Goal: Task Accomplishment & Management: Manage account settings

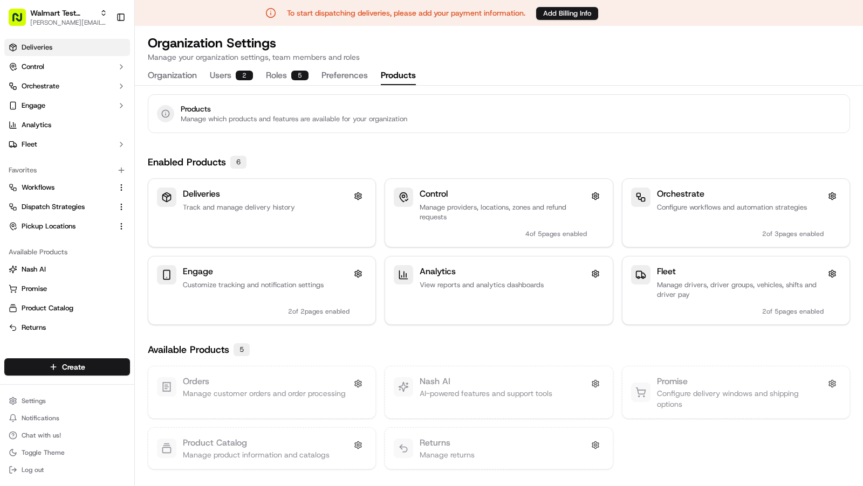
click at [53, 49] on link "Deliveries" at bounding box center [67, 47] width 126 height 17
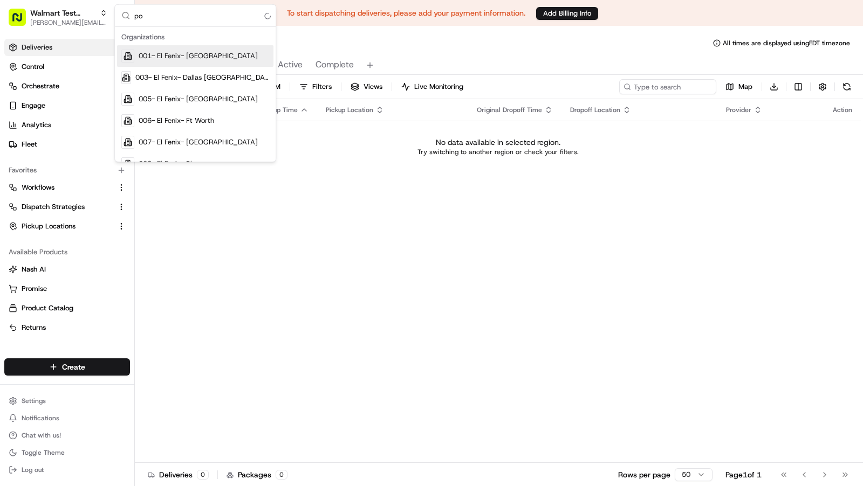
type input "p"
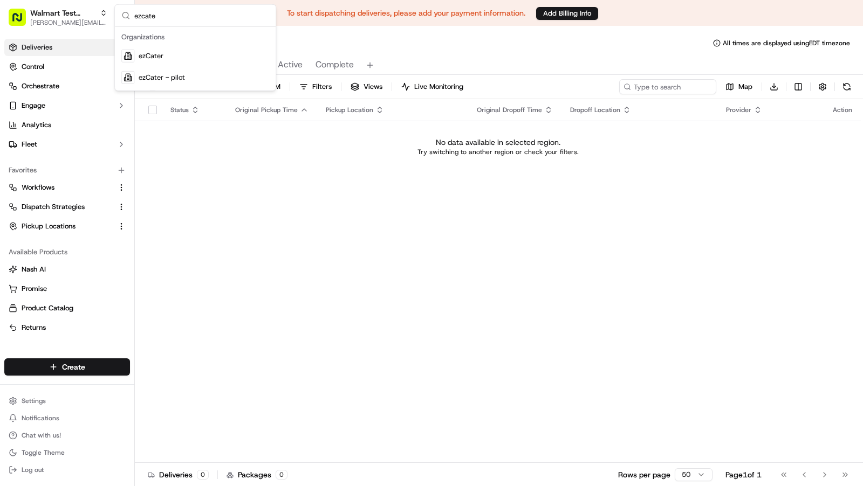
type input "ezcate"
click at [159, 55] on span "ezCater" at bounding box center [151, 56] width 25 height 10
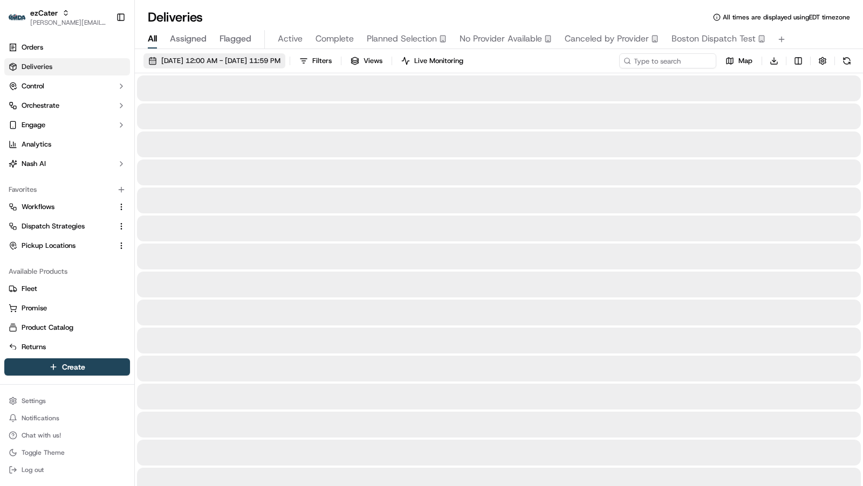
click at [195, 59] on span "[DATE] 12:00 AM - [DATE] 11:59 PM" at bounding box center [220, 61] width 119 height 10
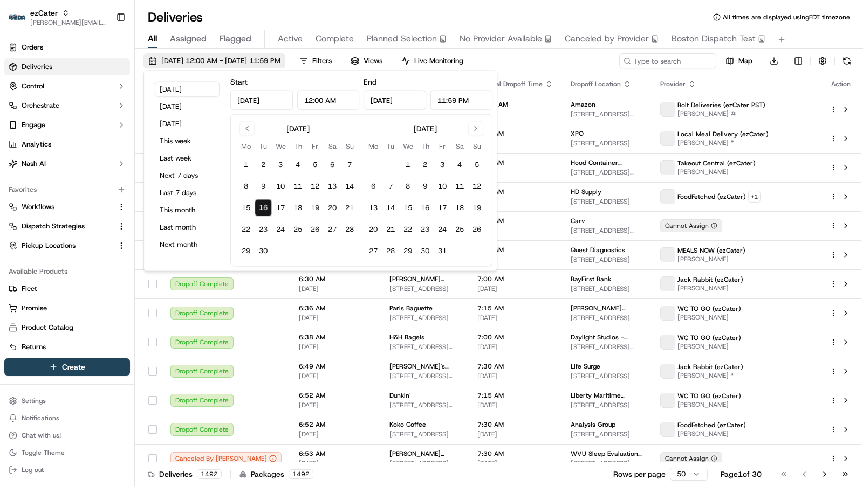
type input "[DATE]"
type input "12:00 AM"
type input "[DATE]"
type input "11:59 PM"
click at [188, 191] on button "Last 7 days" at bounding box center [187, 192] width 65 height 15
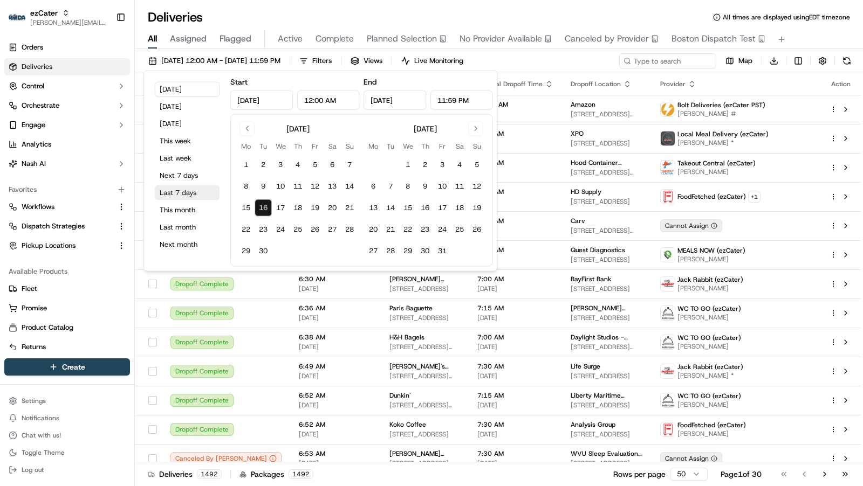
type input "[DATE]"
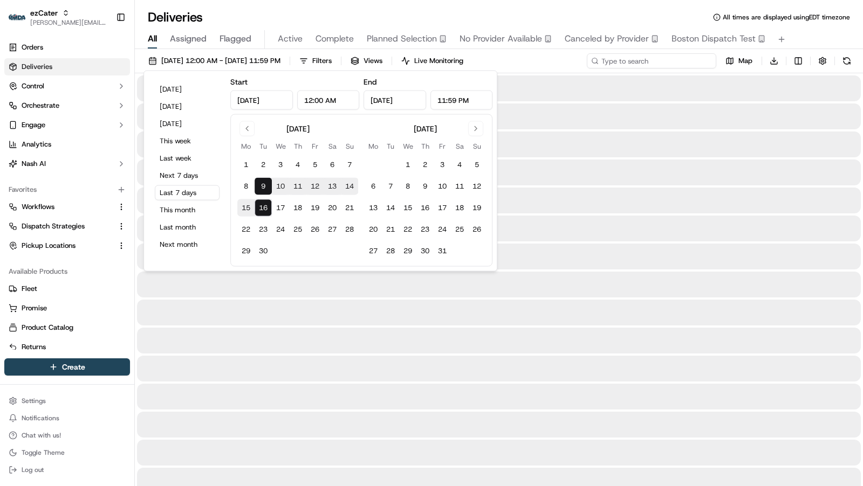
click at [643, 57] on input at bounding box center [651, 60] width 129 height 15
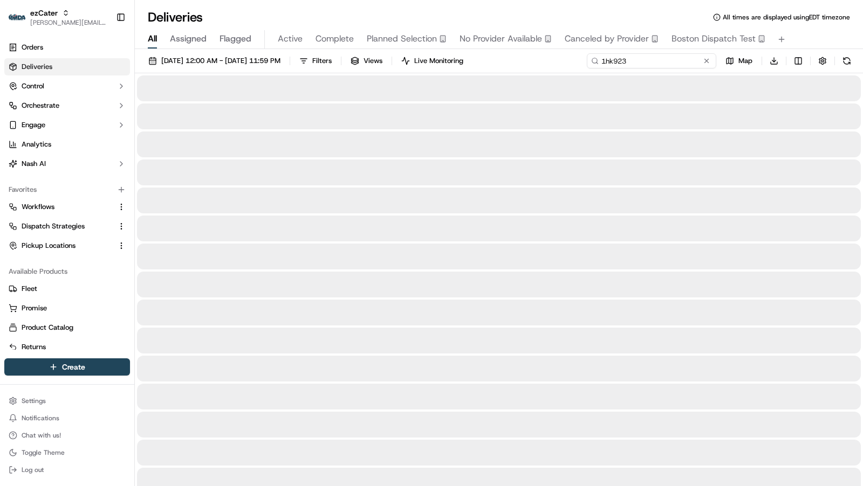
type input "1hk923"
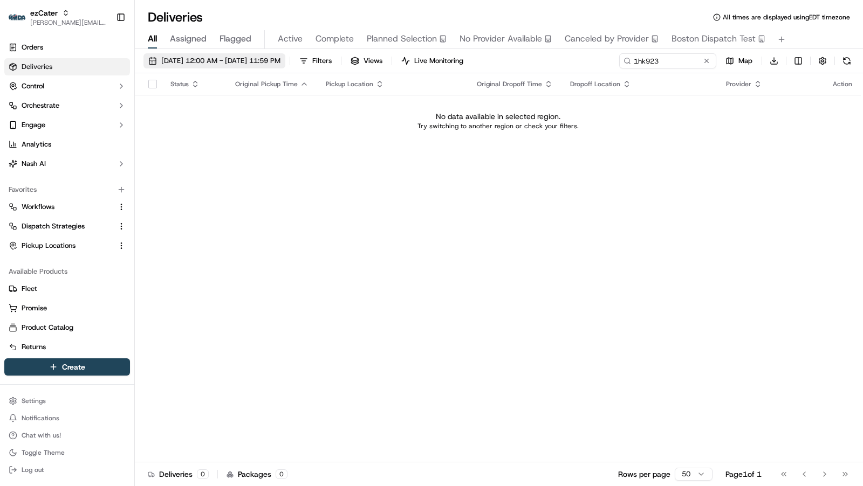
click at [280, 64] on span "[DATE] 12:00 AM - [DATE] 11:59 PM" at bounding box center [220, 61] width 119 height 10
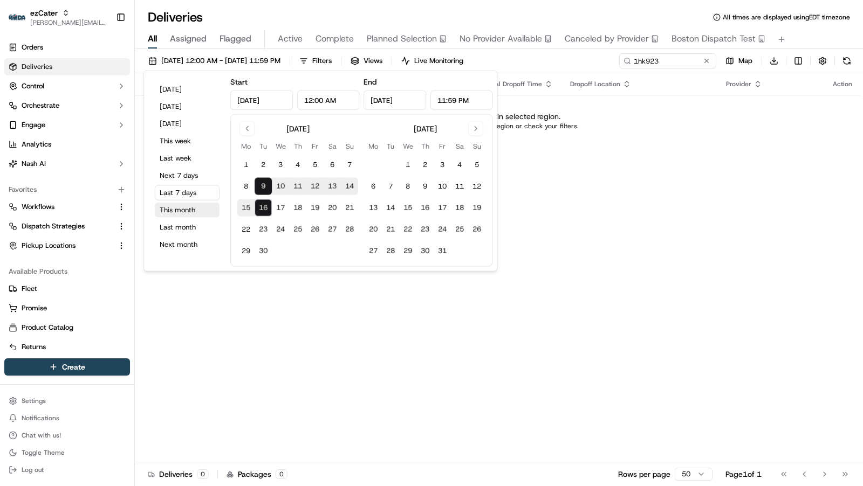
click at [195, 213] on button "This month" at bounding box center [187, 210] width 65 height 15
type input "[DATE]"
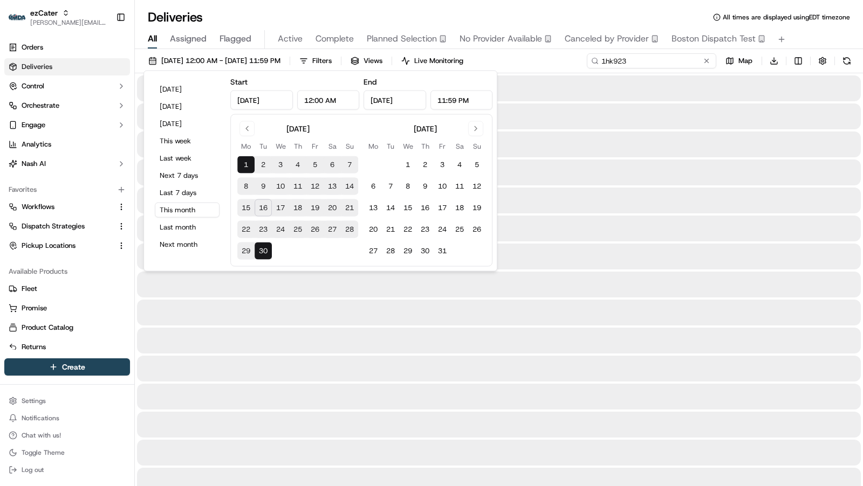
click at [645, 60] on input "1hk923" at bounding box center [651, 60] width 129 height 15
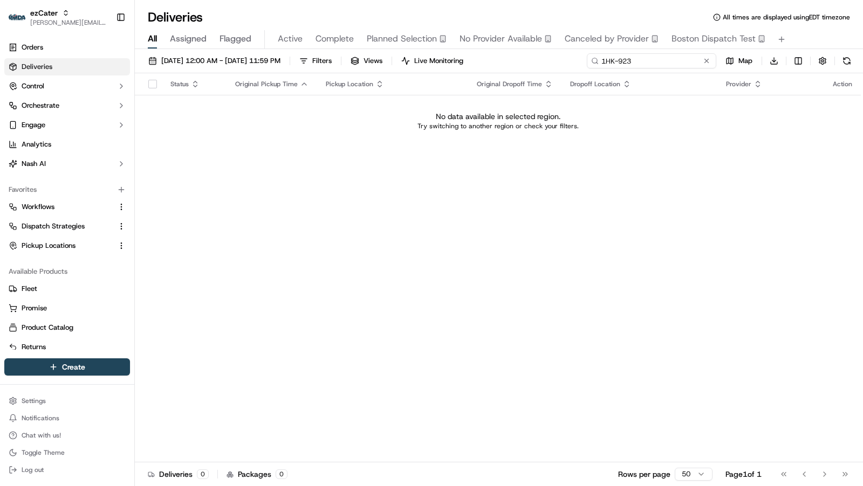
drag, startPoint x: 683, startPoint y: 59, endPoint x: 553, endPoint y: 57, distance: 129.4
click at [553, 57] on div "[DATE] 12:00 AM - [DATE] 11:59 PM Filters Views Live Monitoring 1HK-923 Map Dow…" at bounding box center [499, 63] width 728 height 20
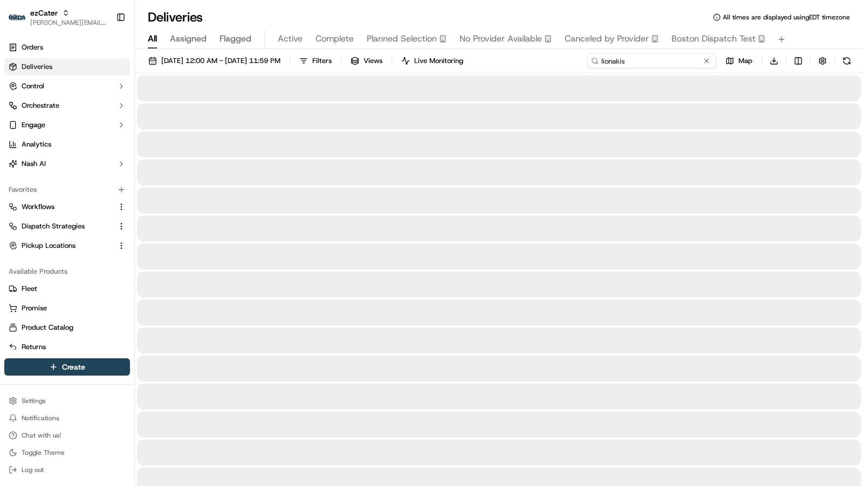
type input "lionakis"
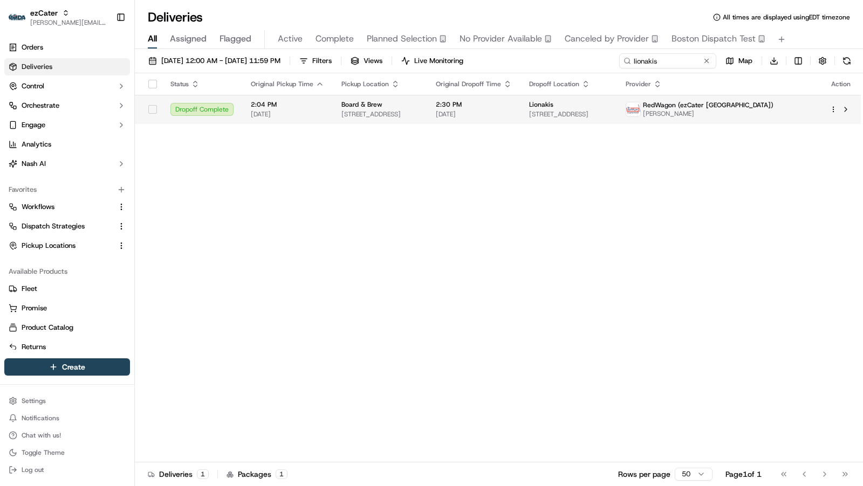
click at [484, 110] on span "[DATE]" at bounding box center [474, 114] width 76 height 9
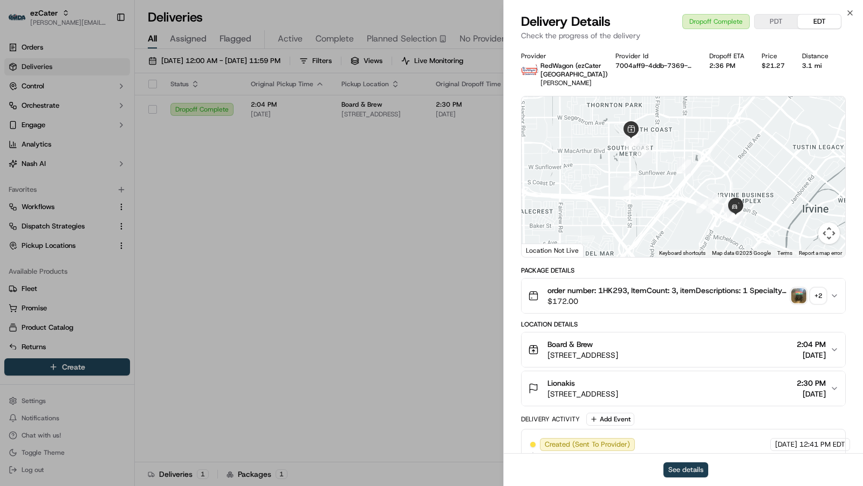
click at [688, 465] on button "See details" at bounding box center [685, 470] width 45 height 15
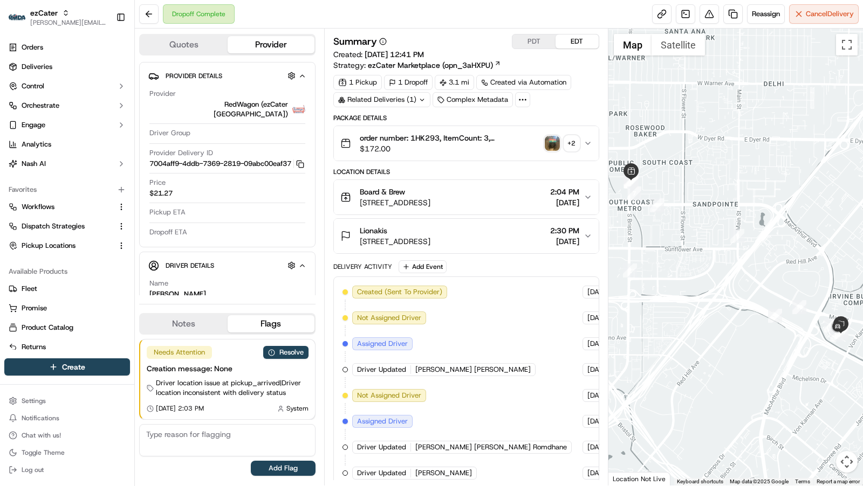
click at [589, 195] on icon "button" at bounding box center [587, 197] width 9 height 9
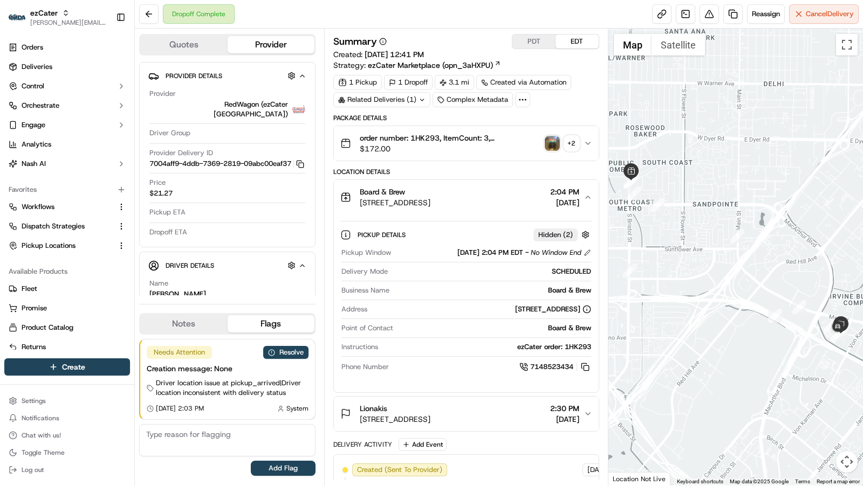
click at [589, 196] on icon "button" at bounding box center [588, 197] width 4 height 2
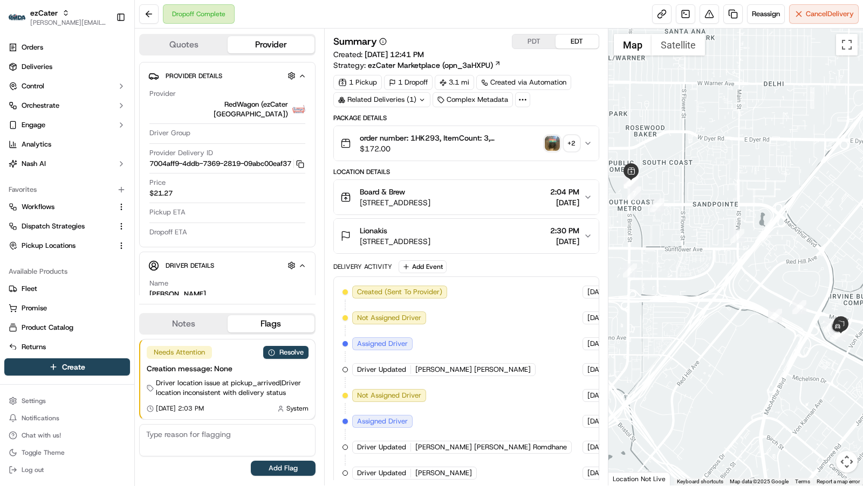
click at [588, 195] on icon "button" at bounding box center [587, 197] width 9 height 9
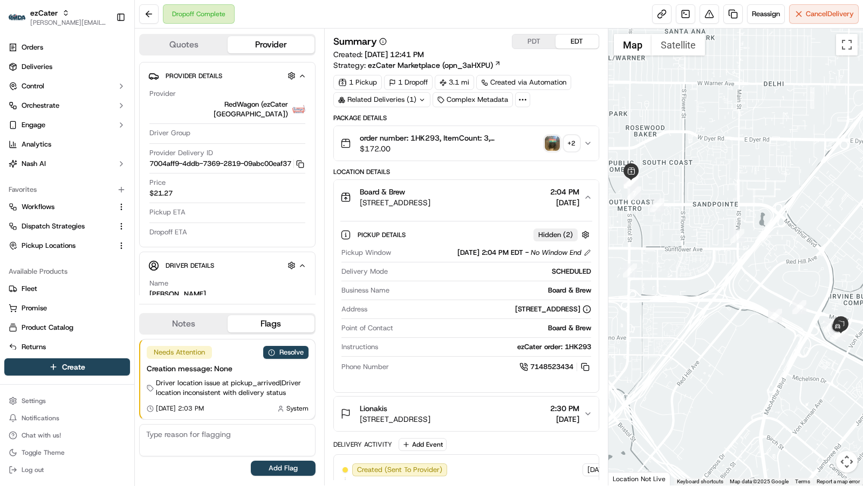
click at [588, 195] on icon "button" at bounding box center [587, 197] width 9 height 9
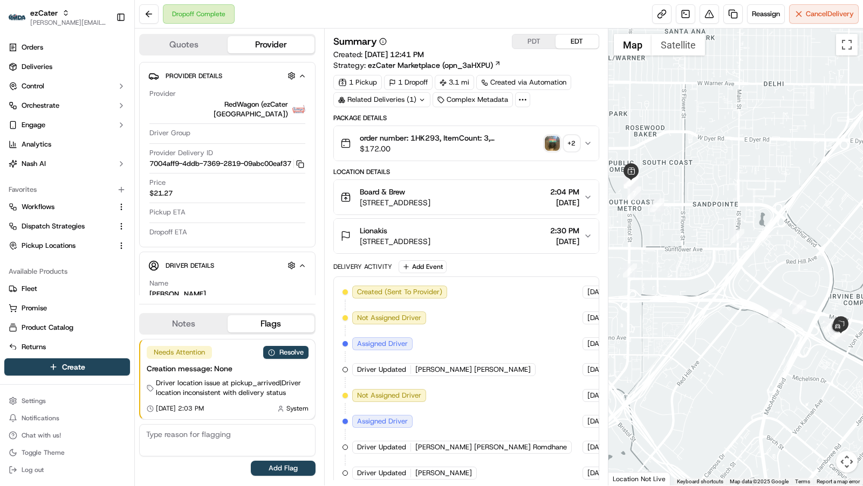
drag, startPoint x: 683, startPoint y: 152, endPoint x: 765, endPoint y: 137, distance: 83.9
click at [766, 138] on div at bounding box center [735, 257] width 255 height 457
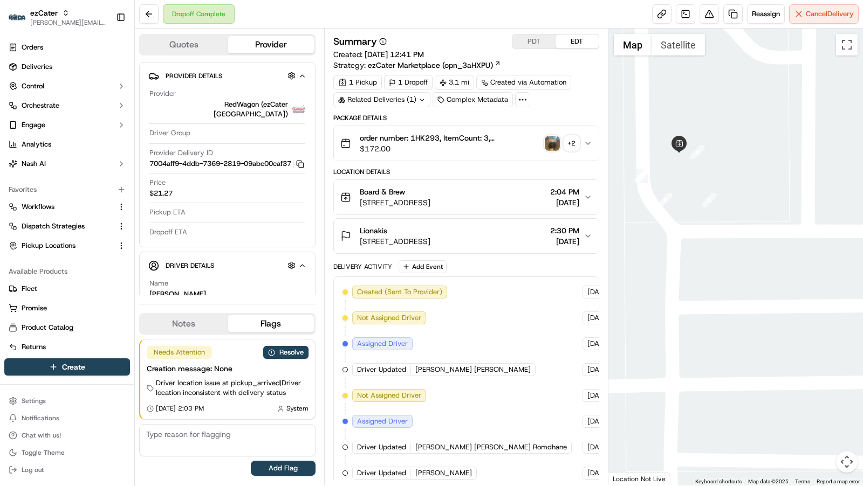
drag, startPoint x: 698, startPoint y: 258, endPoint x: 710, endPoint y: 326, distance: 69.1
click at [711, 336] on div at bounding box center [735, 257] width 255 height 457
drag, startPoint x: 745, startPoint y: 262, endPoint x: 745, endPoint y: 325, distance: 63.1
click at [745, 325] on div at bounding box center [735, 257] width 255 height 457
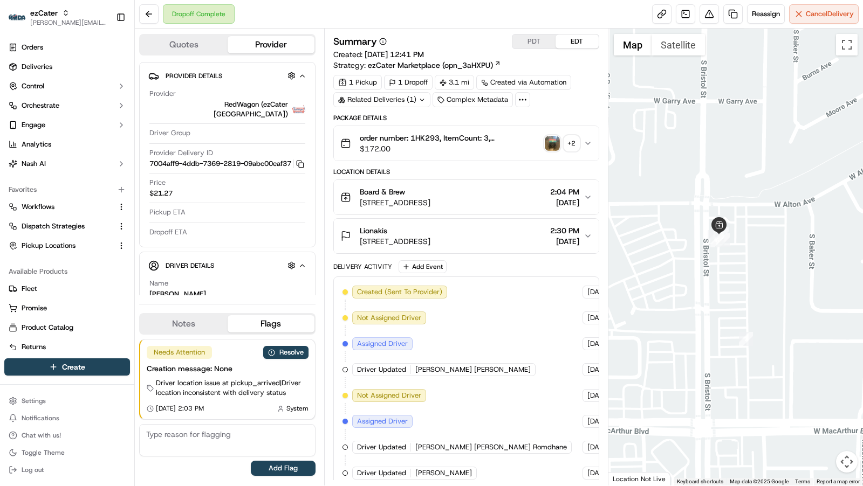
drag, startPoint x: 785, startPoint y: 147, endPoint x: 783, endPoint y: 122, distance: 24.4
click at [783, 122] on div at bounding box center [735, 257] width 255 height 457
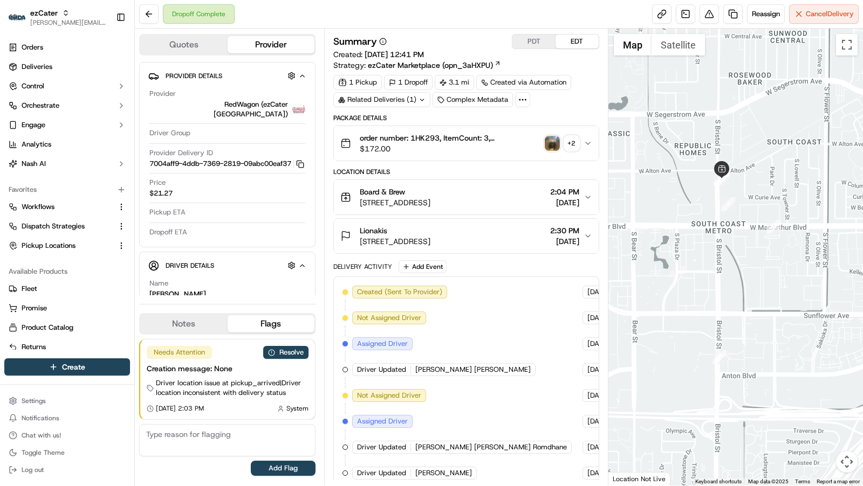
drag, startPoint x: 754, startPoint y: 336, endPoint x: 703, endPoint y: 245, distance: 104.8
click at [703, 245] on div at bounding box center [735, 257] width 255 height 457
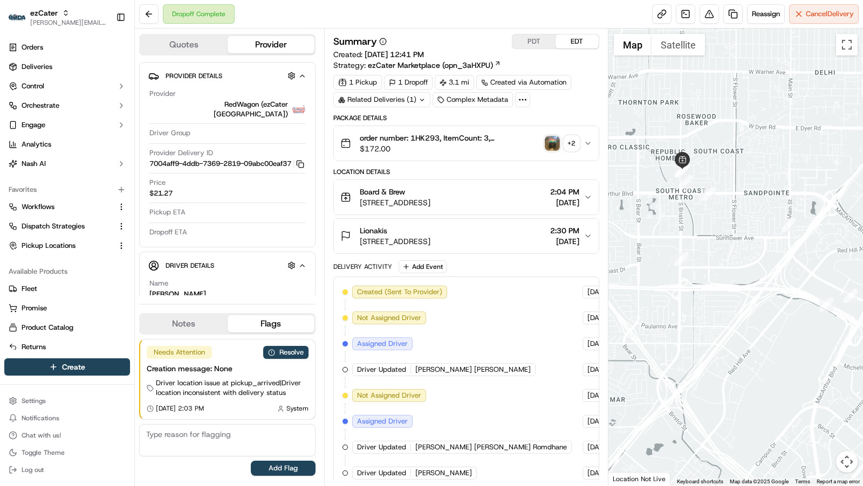
drag, startPoint x: 783, startPoint y: 348, endPoint x: 720, endPoint y: 258, distance: 110.7
click at [720, 258] on div at bounding box center [735, 257] width 255 height 457
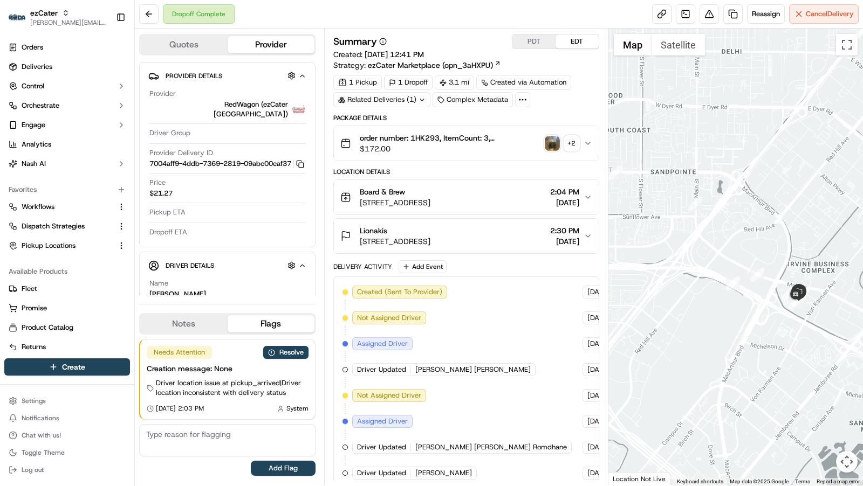
drag, startPoint x: 809, startPoint y: 332, endPoint x: 717, endPoint y: 315, distance: 93.2
click at [717, 315] on div at bounding box center [735, 257] width 255 height 457
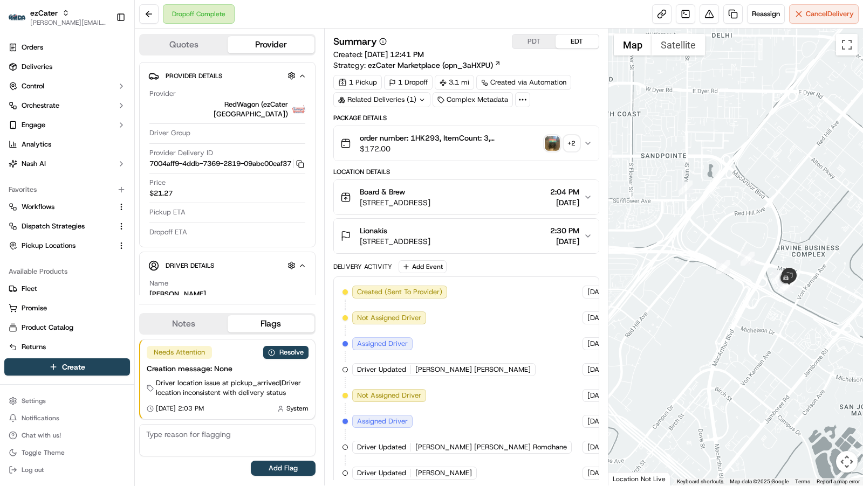
drag, startPoint x: 733, startPoint y: 329, endPoint x: 722, endPoint y: 313, distance: 19.7
click at [722, 313] on div at bounding box center [735, 257] width 255 height 457
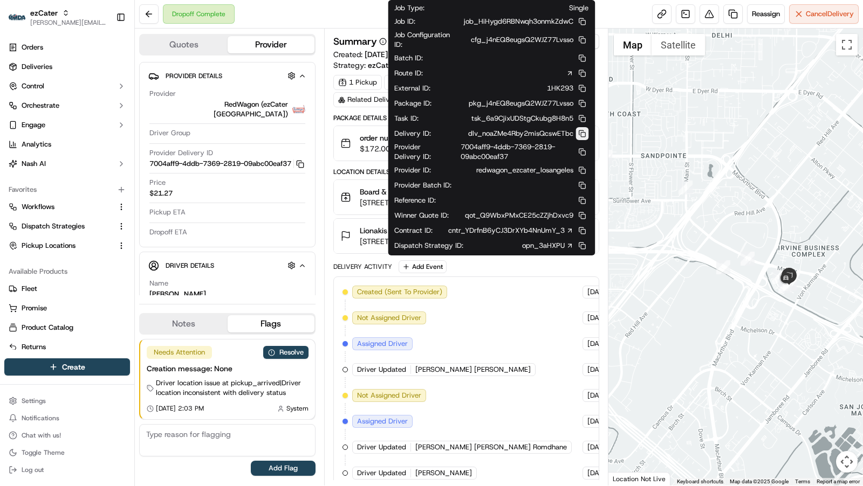
click at [581, 132] on button at bounding box center [581, 133] width 13 height 13
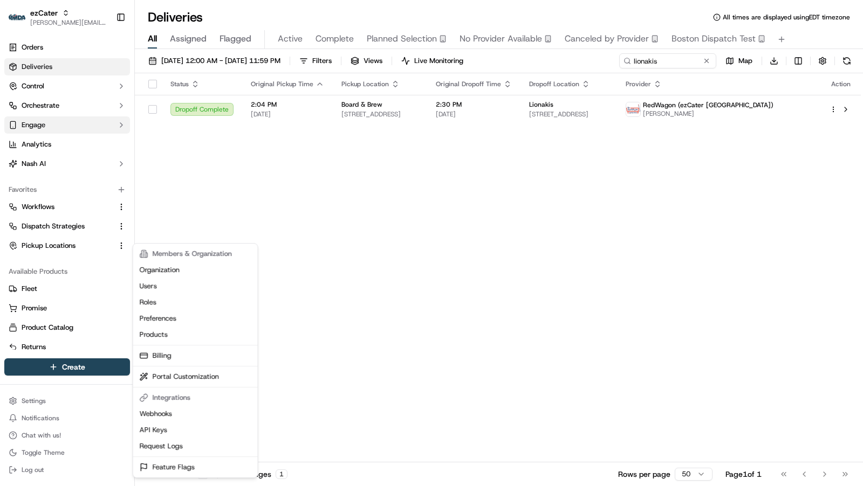
click at [52, 125] on html "ezCater charles@usenash.com Toggle Sidebar Orders Deliveries Control Orchestrat…" at bounding box center [431, 243] width 863 height 486
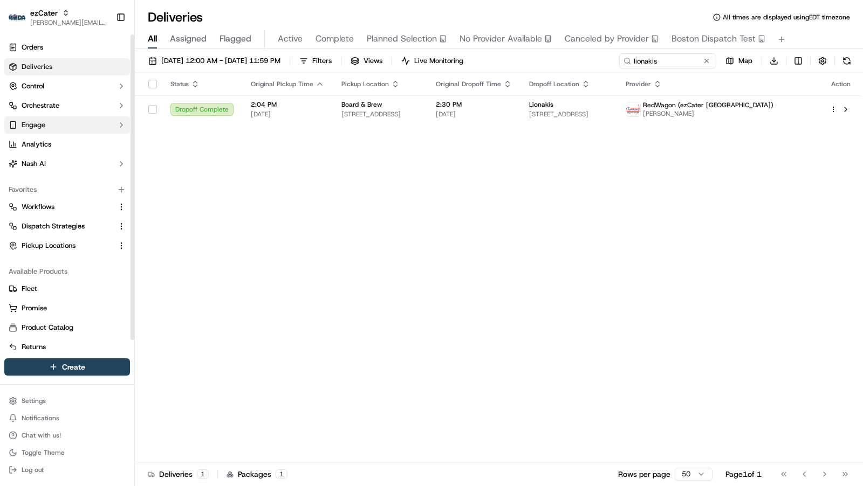
click at [52, 125] on button "Engage" at bounding box center [67, 124] width 126 height 17
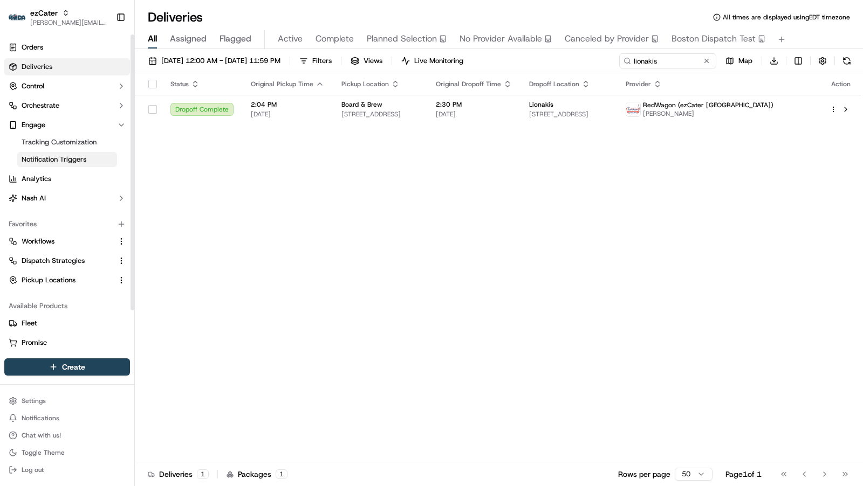
click at [76, 159] on span "Notification Triggers" at bounding box center [54, 160] width 65 height 10
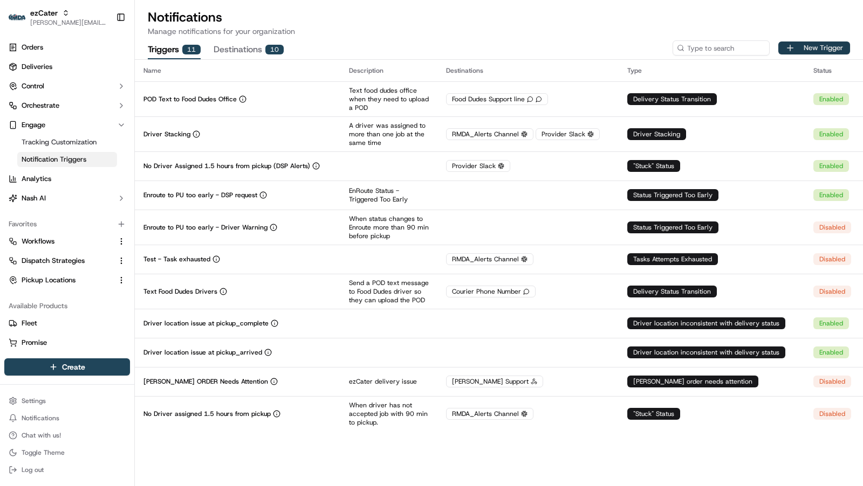
click at [810, 45] on button "New Trigger" at bounding box center [814, 48] width 72 height 13
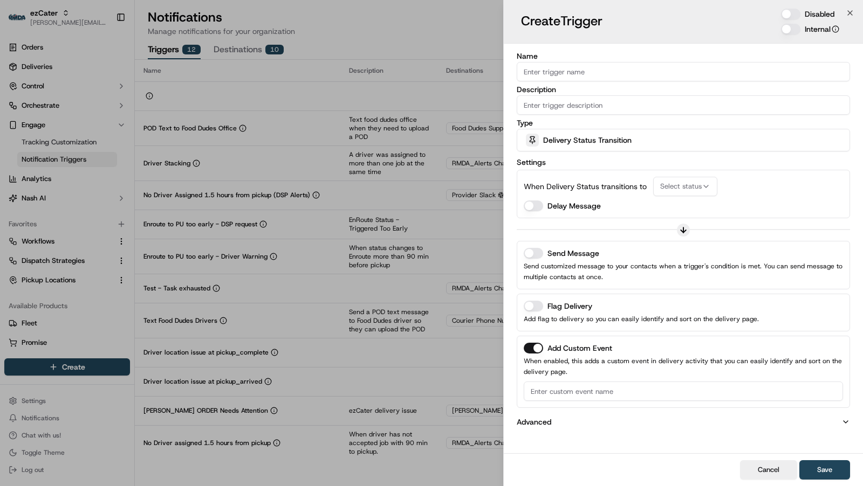
click at [608, 143] on span "Delivery Status Transition" at bounding box center [587, 140] width 88 height 11
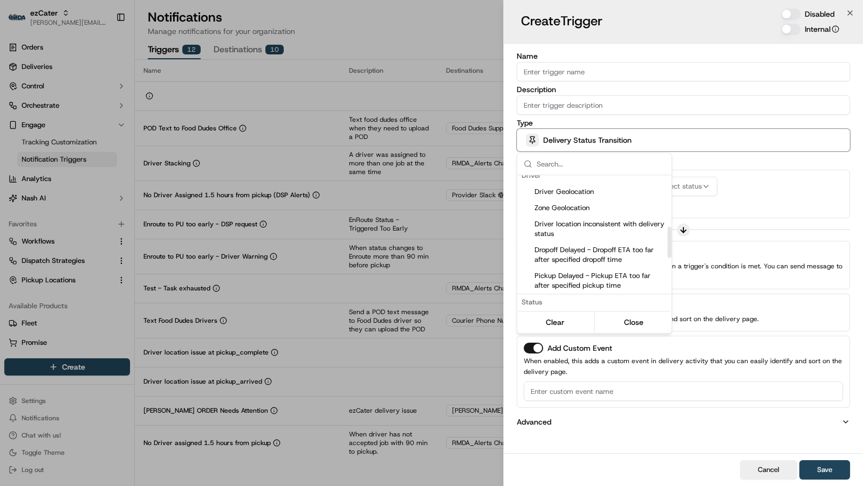
scroll to position [223, 0]
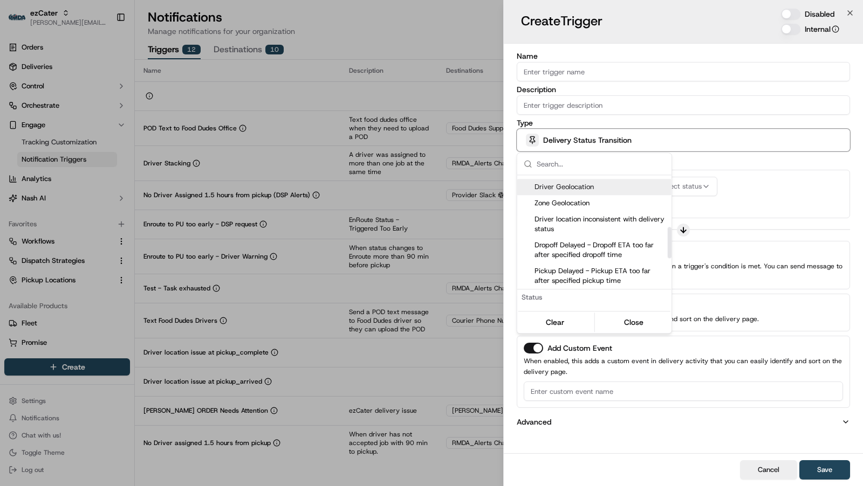
click at [589, 189] on span "Driver Geolocation" at bounding box center [600, 187] width 133 height 10
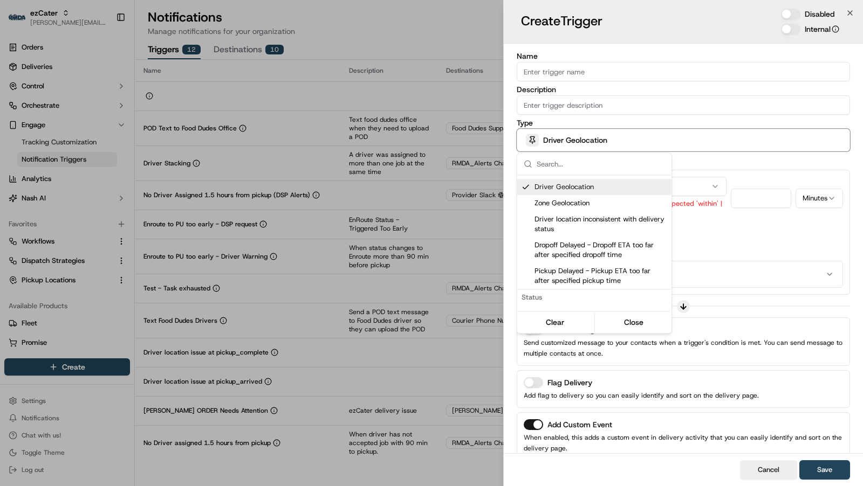
click at [710, 51] on div at bounding box center [431, 243] width 863 height 486
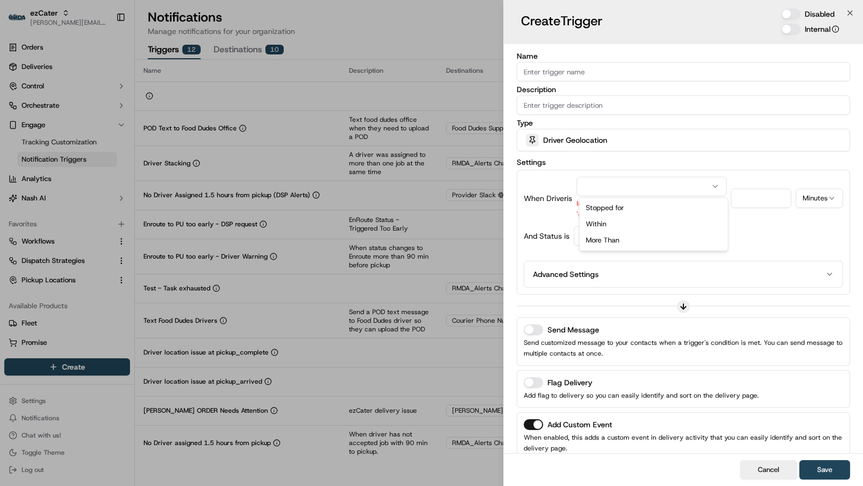
click at [666, 187] on button "button" at bounding box center [651, 186] width 150 height 19
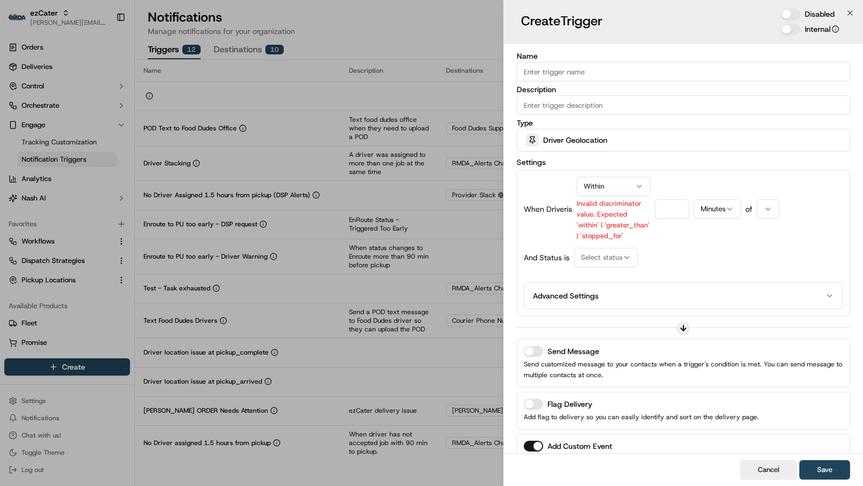
click at [727, 202] on button "Minutes" at bounding box center [716, 209] width 47 height 19
click at [761, 206] on icon "button" at bounding box center [763, 209] width 9 height 9
click at [617, 181] on button "Within" at bounding box center [615, 186] width 78 height 19
click at [617, 263] on button "Select status" at bounding box center [606, 257] width 64 height 19
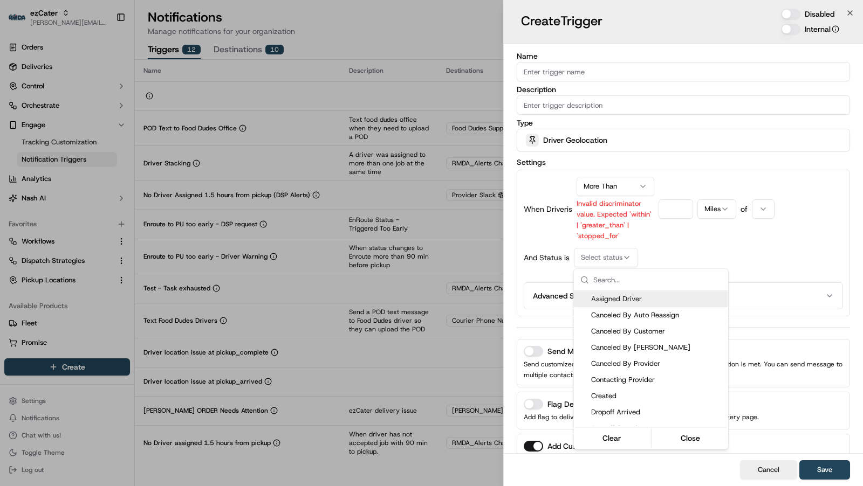
click at [673, 206] on div at bounding box center [431, 243] width 863 height 486
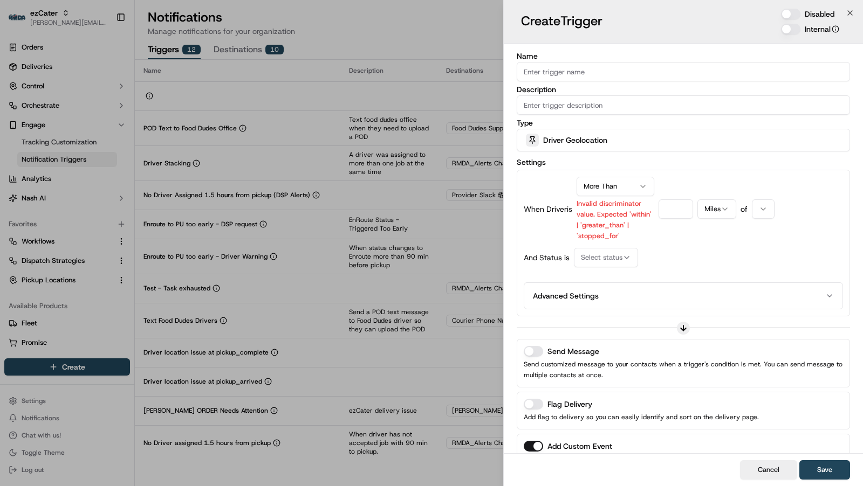
click at [767, 202] on button "button" at bounding box center [763, 209] width 23 height 19
click at [675, 209] on input "number" at bounding box center [675, 209] width 35 height 19
type input ".1"
click at [622, 256] on icon "button" at bounding box center [626, 257] width 9 height 9
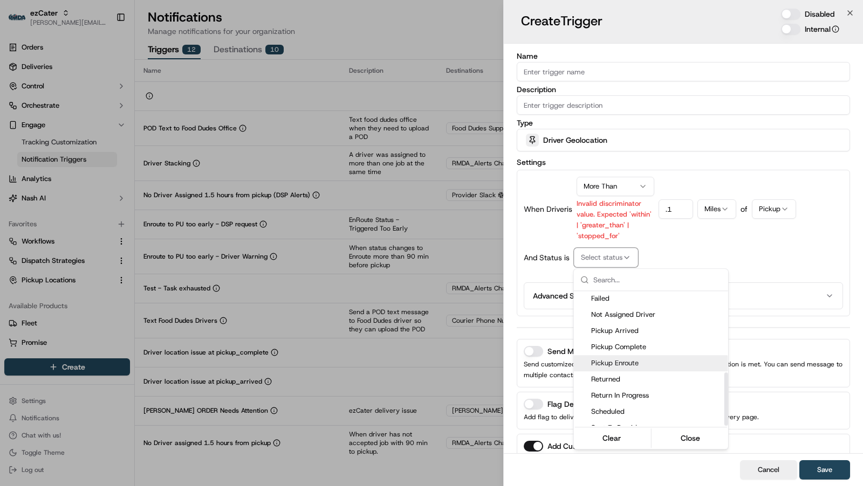
scroll to position [205, 0]
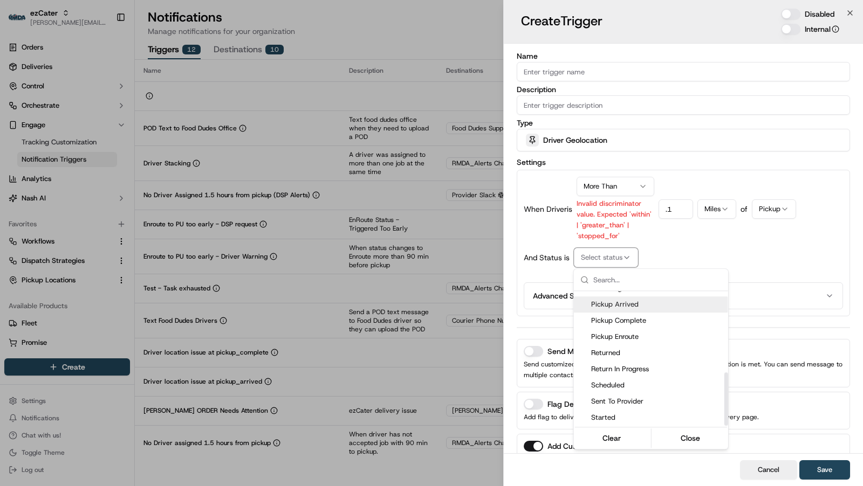
click at [651, 309] on span "Pickup Arrived" at bounding box center [657, 305] width 133 height 10
click at [752, 245] on div at bounding box center [431, 243] width 863 height 486
